Goal: Transaction & Acquisition: Purchase product/service

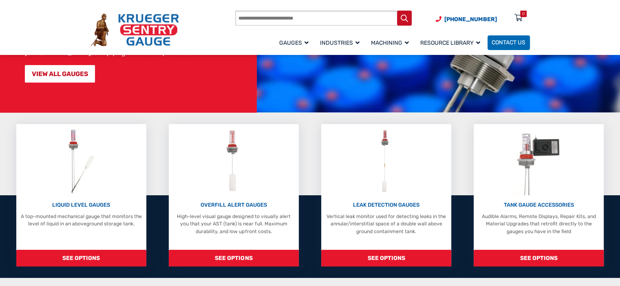
scroll to position [122, 0]
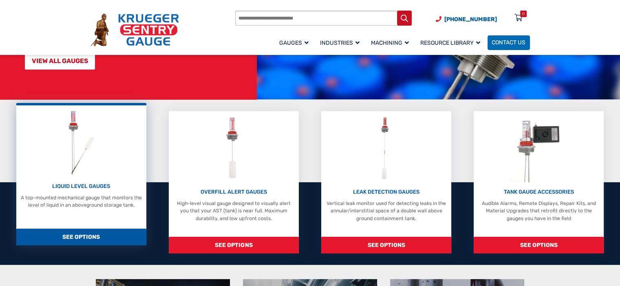
click at [78, 181] on div "LIQUID LEVEL GAUGES A top-mounted mechanical gauge that monitors the level of l…" at bounding box center [81, 159] width 123 height 100
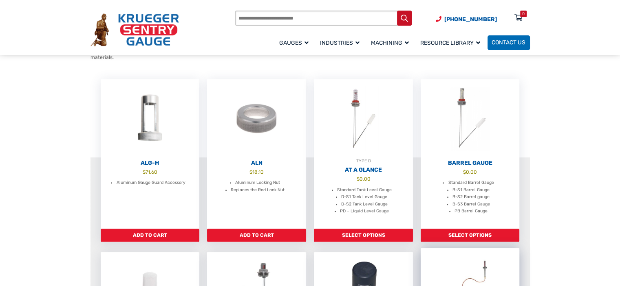
scroll to position [204, 0]
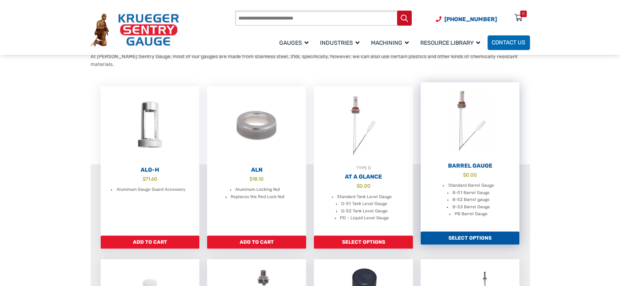
click at [468, 163] on h2 "Barrel Gauge" at bounding box center [469, 166] width 99 height 7
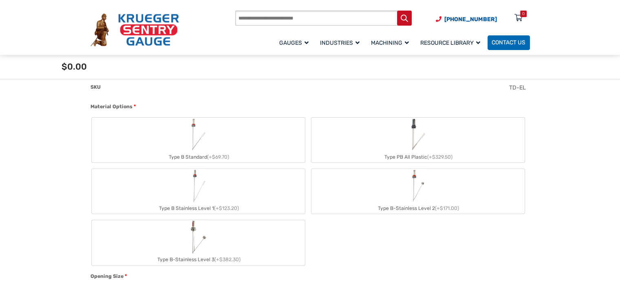
scroll to position [244, 0]
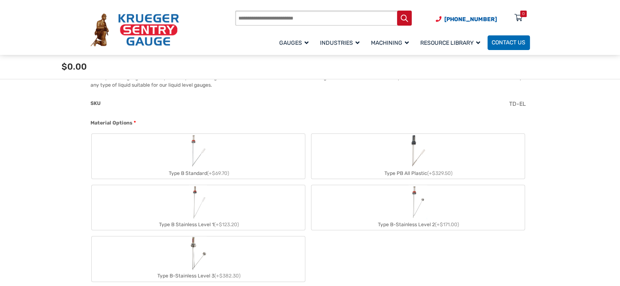
click at [199, 157] on img "Type B Standard" at bounding box center [198, 151] width 20 height 34
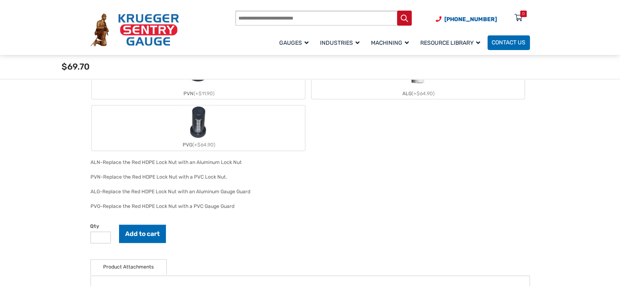
scroll to position [978, 0]
